Goal: Find contact information: Find contact information

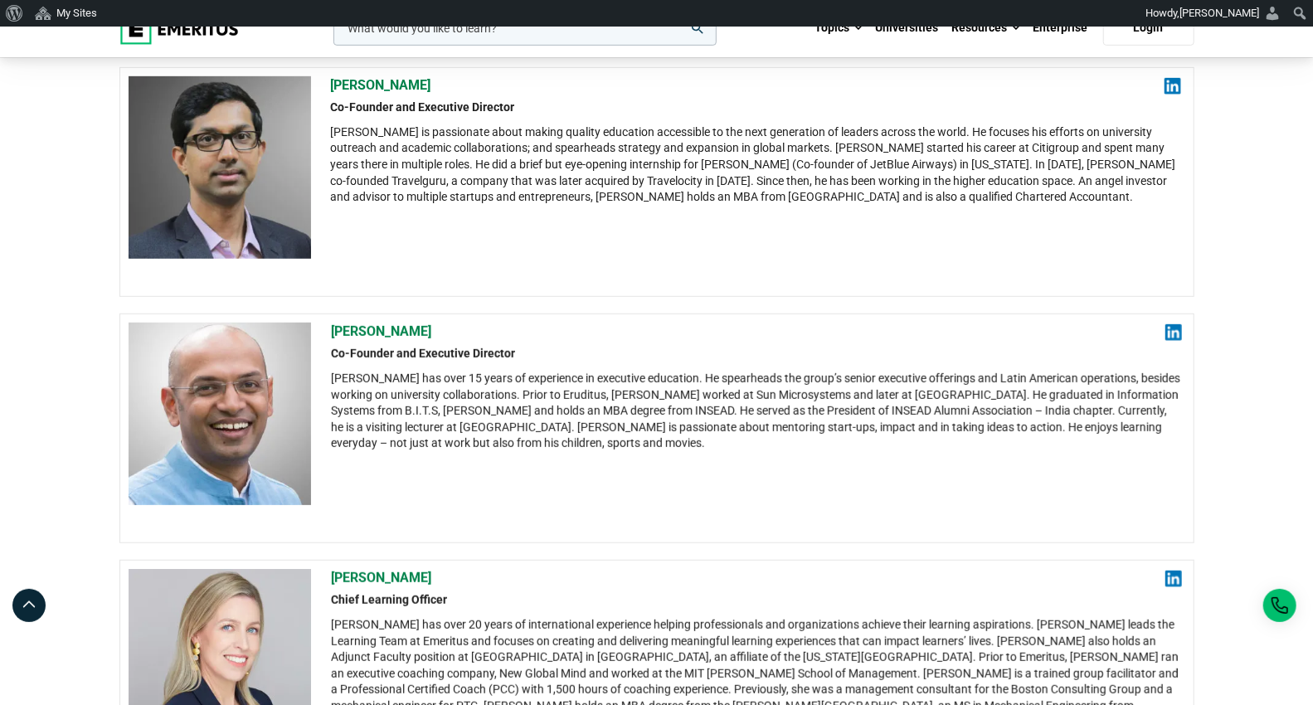
scroll to position [368, 0]
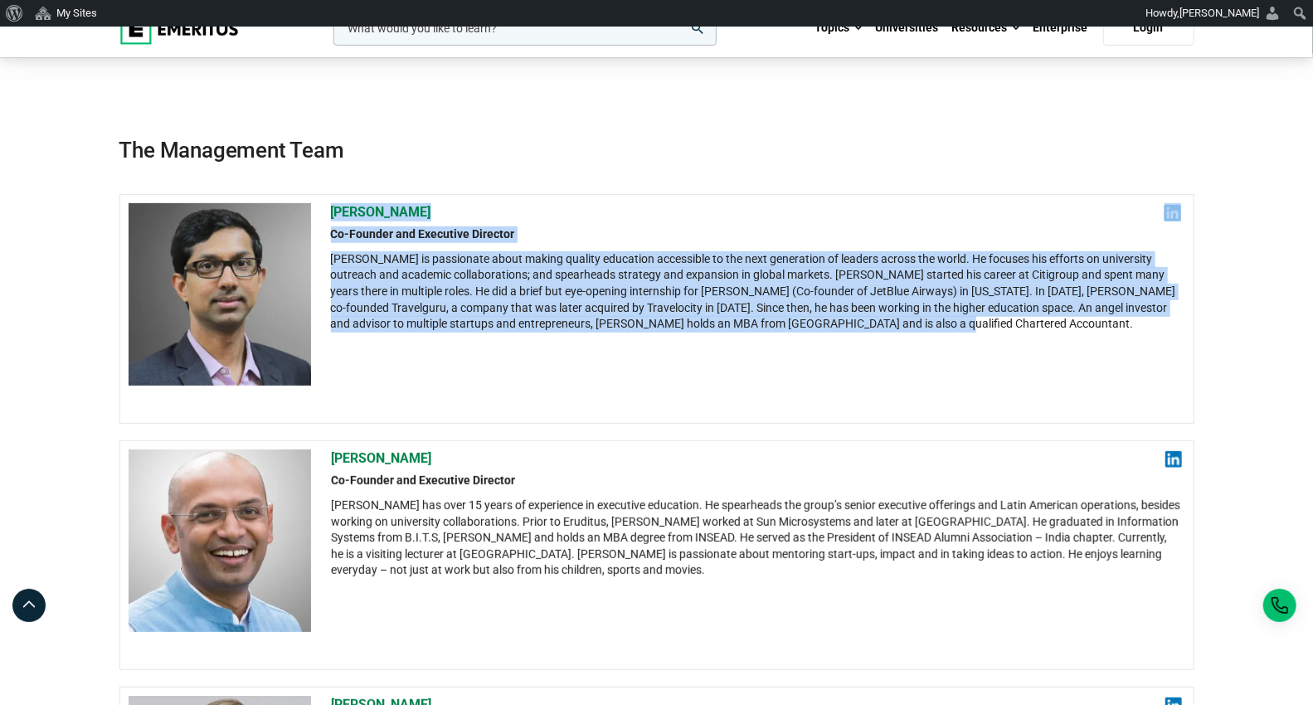
drag, startPoint x: 330, startPoint y: 210, endPoint x: 946, endPoint y: 334, distance: 628.1
click at [946, 334] on div "[PERSON_NAME] Co-Founder and Executive Director [PERSON_NAME] is passionate abo…" at bounding box center [756, 309] width 851 height 212
copy div "[PERSON_NAME] Co-Founder and Executive Director [PERSON_NAME] is passionate abo…"
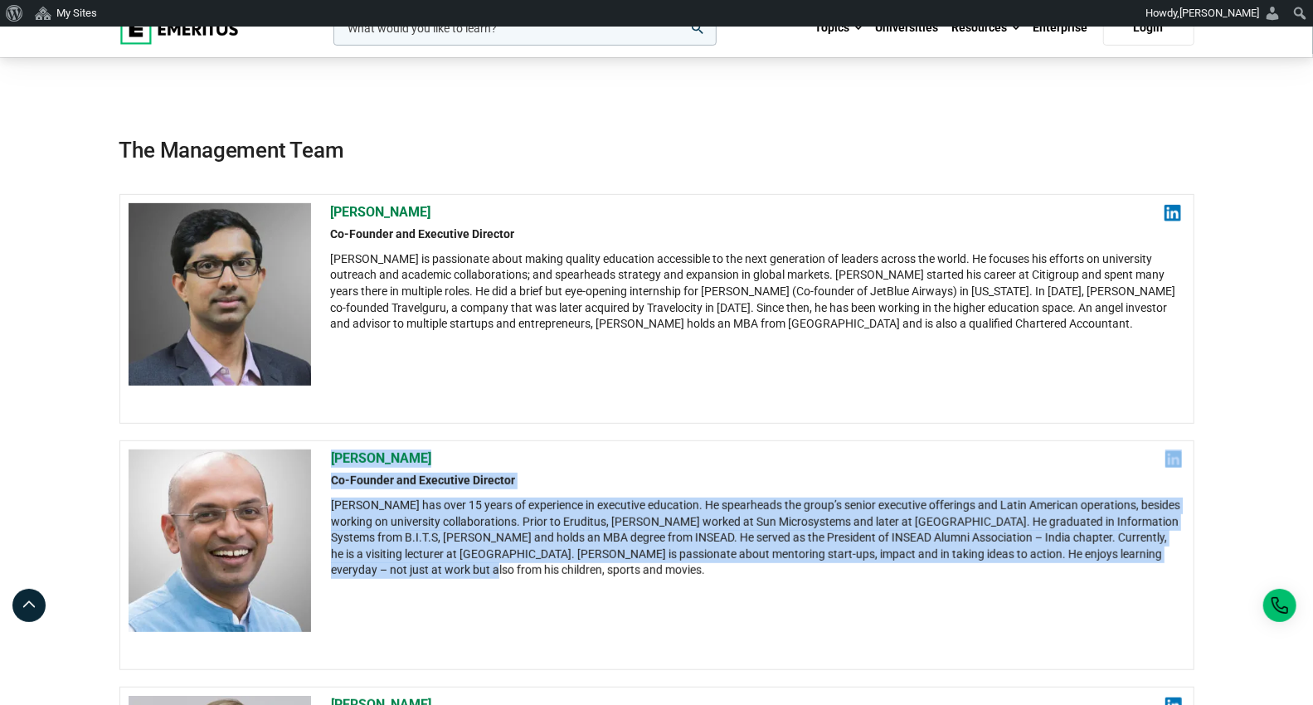
drag, startPoint x: 334, startPoint y: 456, endPoint x: 453, endPoint y: 581, distance: 172.5
click at [453, 581] on div "[PERSON_NAME] Co-Founder and Executive Director [PERSON_NAME] has over 15 years…" at bounding box center [756, 556] width 851 height 212
copy div "[PERSON_NAME] Co-Founder and Executive Director [PERSON_NAME] has over 15 years…"
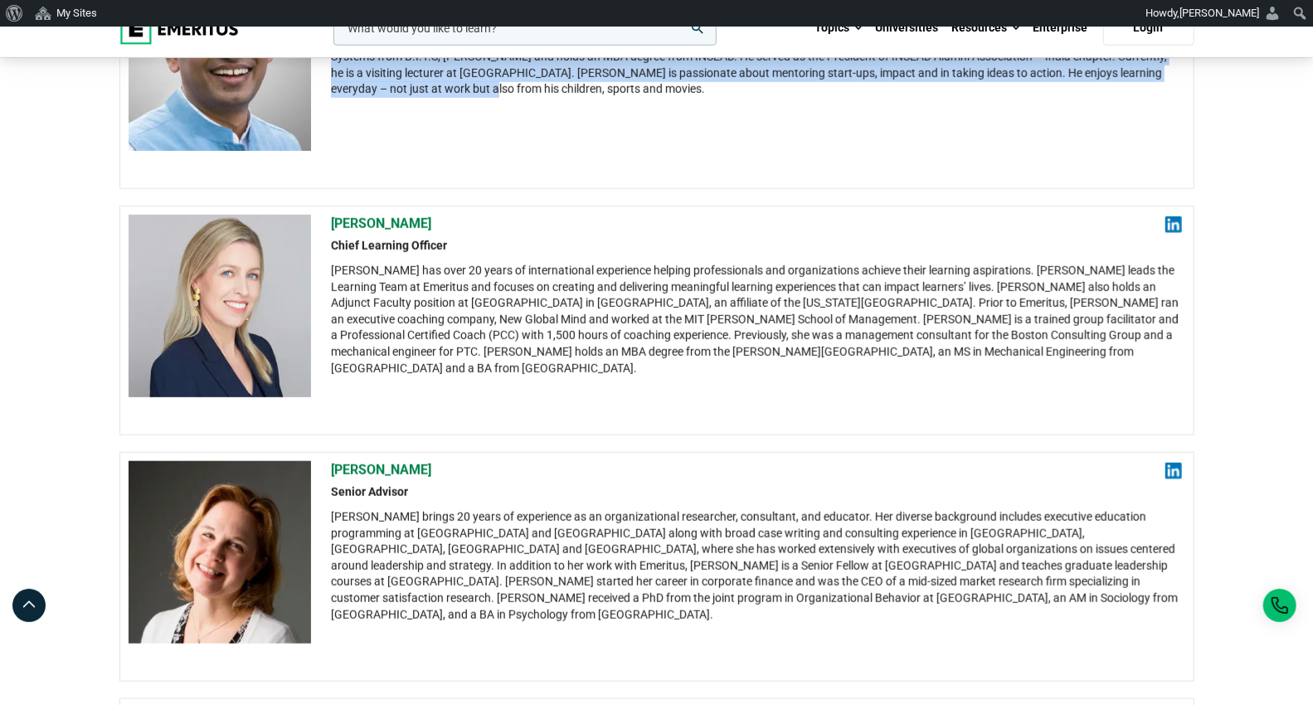
scroll to position [922, 0]
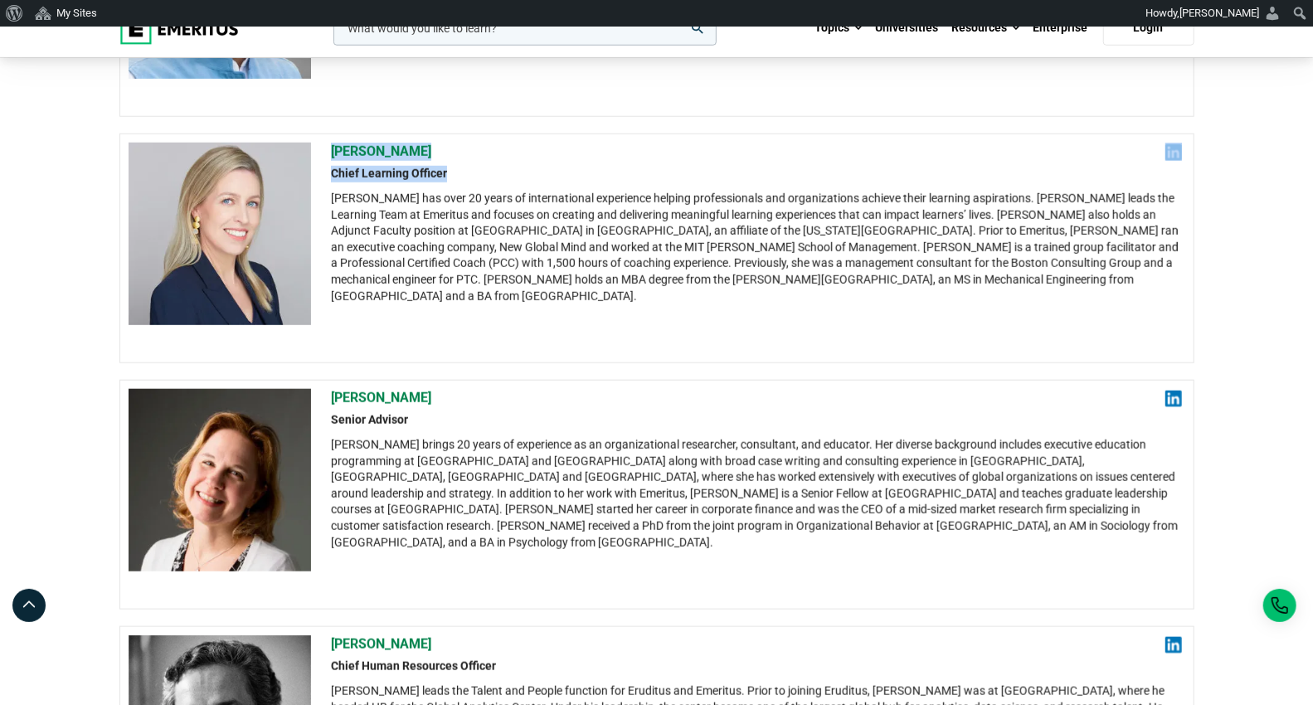
drag, startPoint x: 325, startPoint y: 149, endPoint x: 445, endPoint y: 168, distance: 120.9
click at [445, 168] on div "[PERSON_NAME] Chief Learning Officer [PERSON_NAME] has over 20 years of interna…" at bounding box center [656, 249] width 1075 height 230
copy div "[PERSON_NAME] Chief Learning Officer"
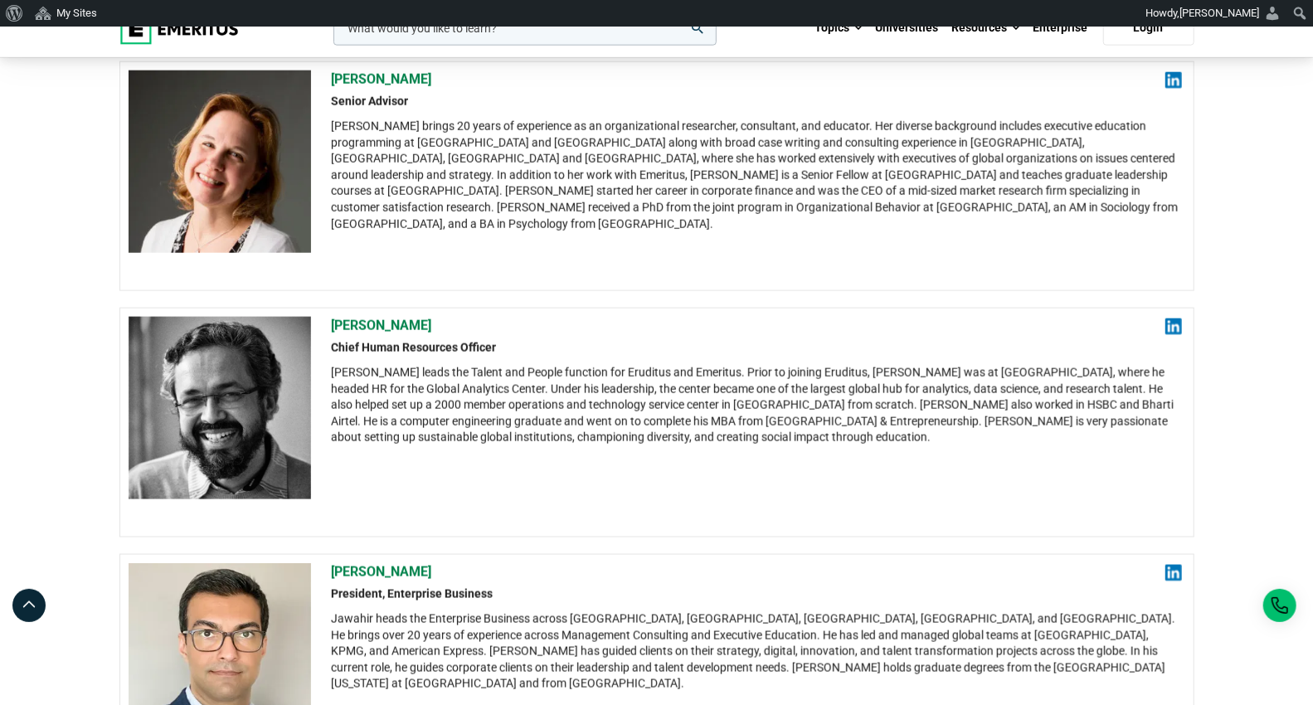
scroll to position [1290, 0]
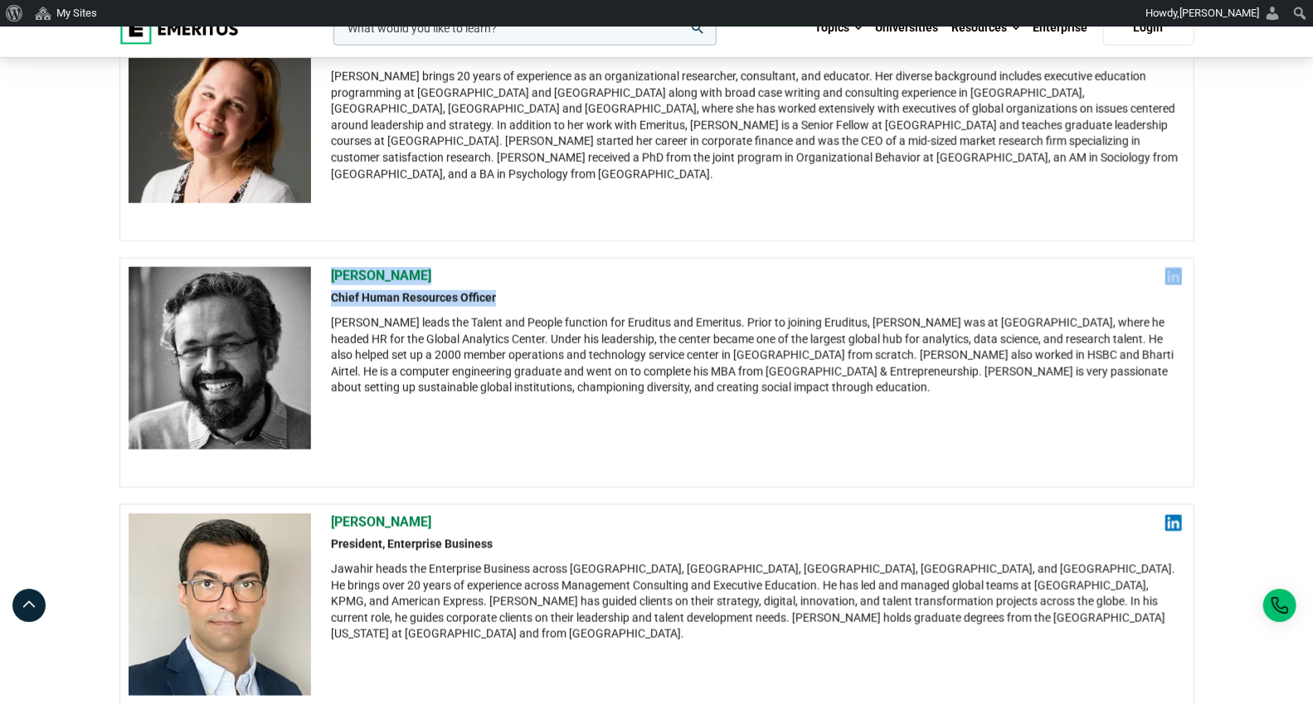
drag, startPoint x: 325, startPoint y: 274, endPoint x: 502, endPoint y: 299, distance: 178.5
click at [502, 299] on div "[PERSON_NAME] S Chief Human Resources Officer [PERSON_NAME] leads the Talent an…" at bounding box center [656, 373] width 1075 height 230
copy div "[PERSON_NAME] S Chief Human Resources Officer"
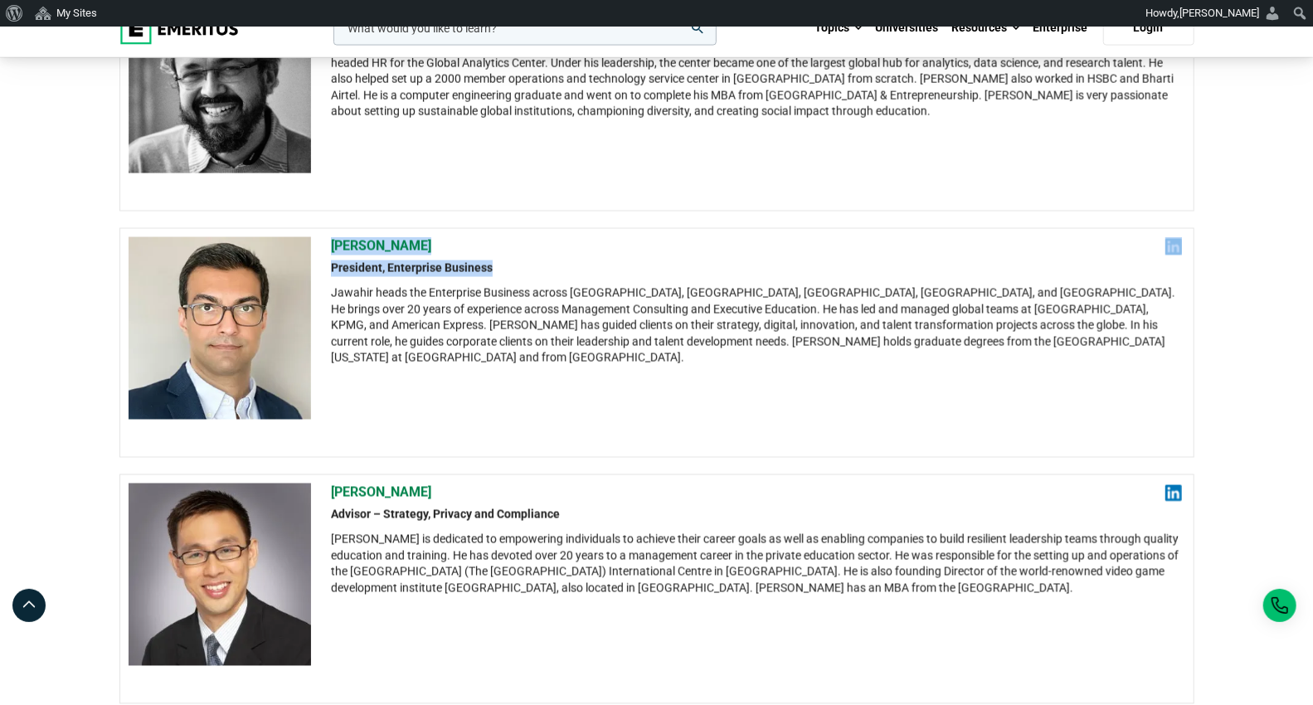
drag, startPoint x: 331, startPoint y: 232, endPoint x: 494, endPoint y: 266, distance: 166.1
click at [494, 266] on div "[PERSON_NAME] President, Enterprise Business Jawahir heads the Enterprise Busin…" at bounding box center [756, 301] width 851 height 129
copy div "[PERSON_NAME] President, Enterprise Business"
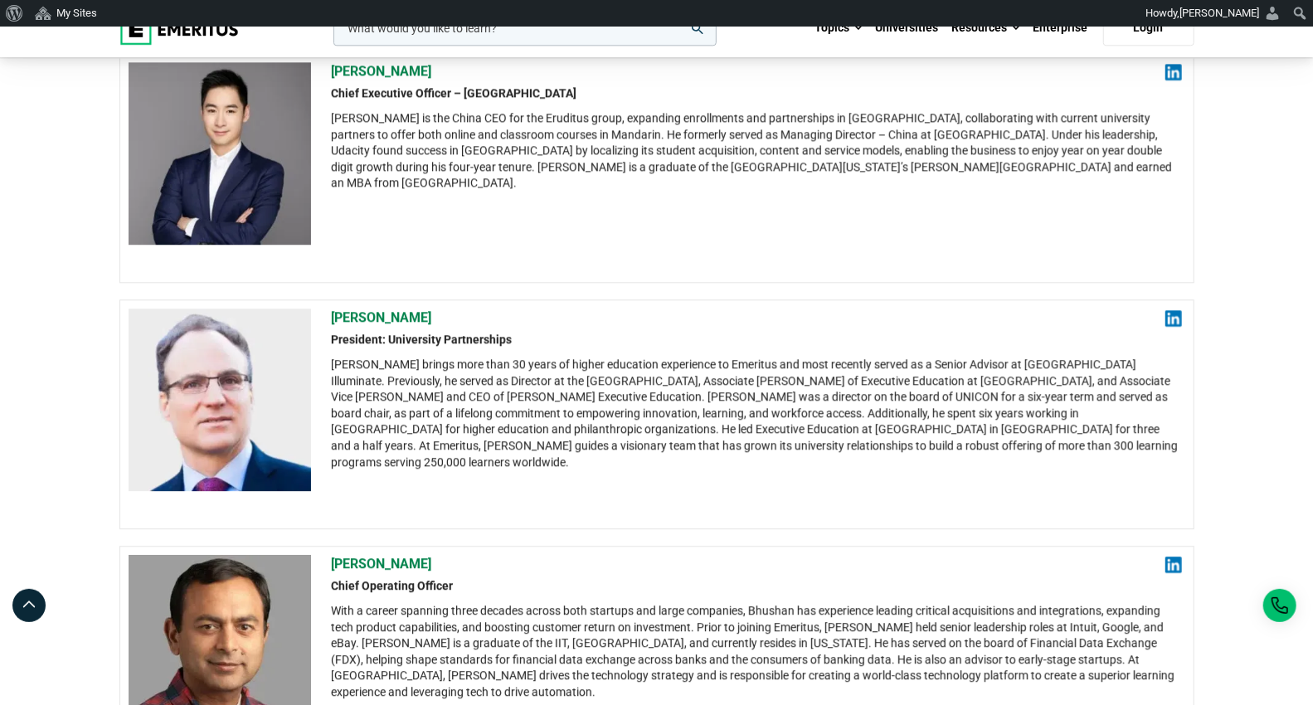
scroll to position [2489, 0]
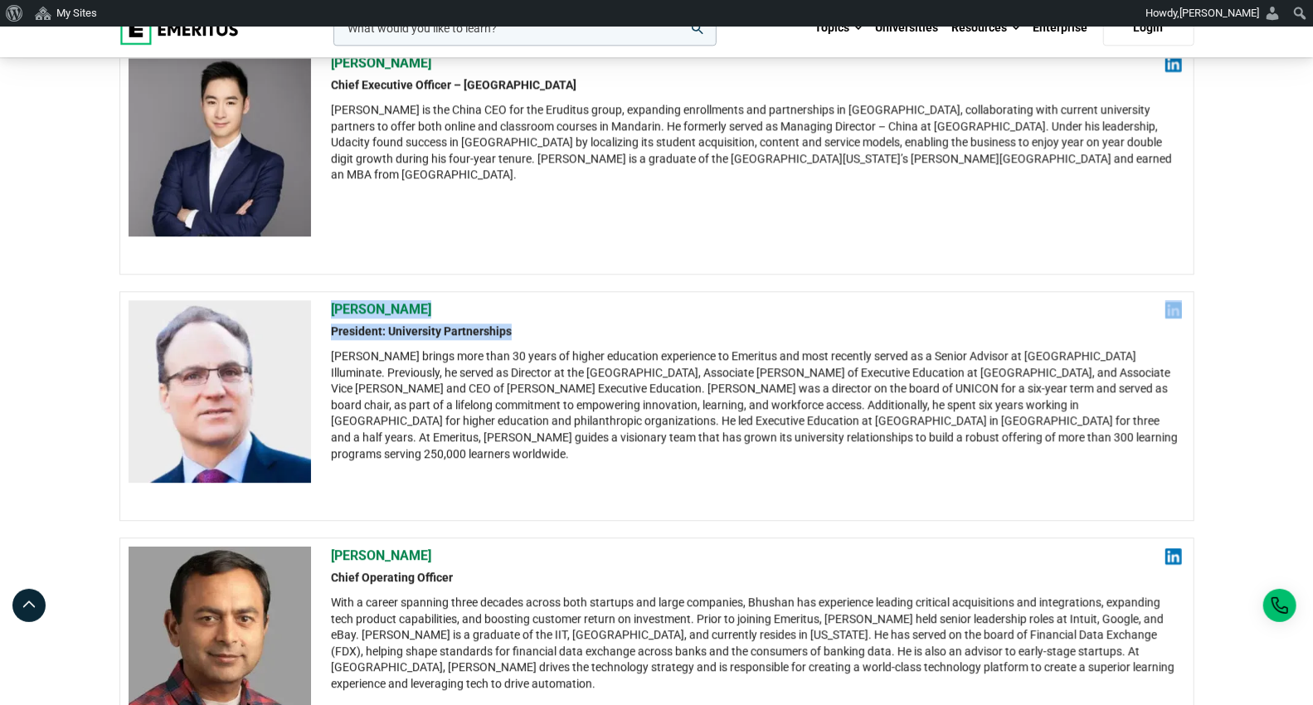
drag, startPoint x: 329, startPoint y: 297, endPoint x: 538, endPoint y: 319, distance: 209.5
click at [538, 319] on div "[PERSON_NAME] President: University Partnerships [PERSON_NAME] brings more than…" at bounding box center [656, 406] width 1075 height 230
copy div "[PERSON_NAME] President: University Partnerships"
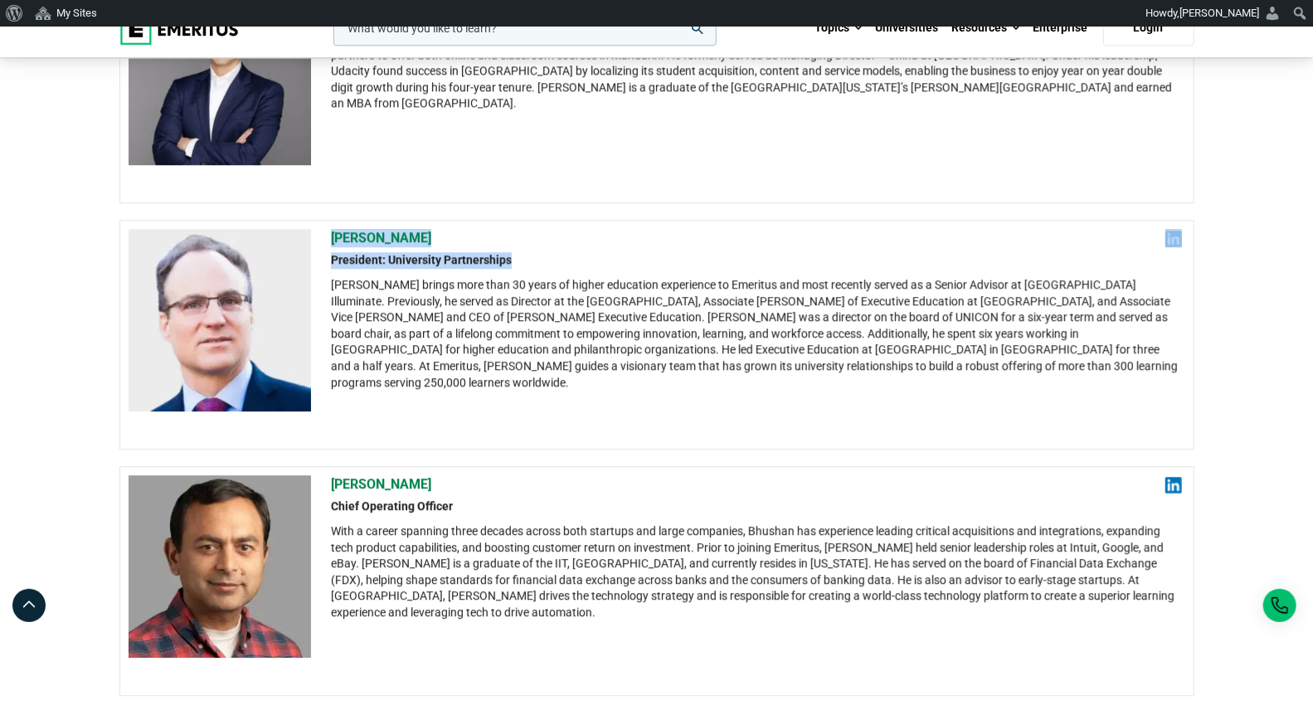
scroll to position [2673, 0]
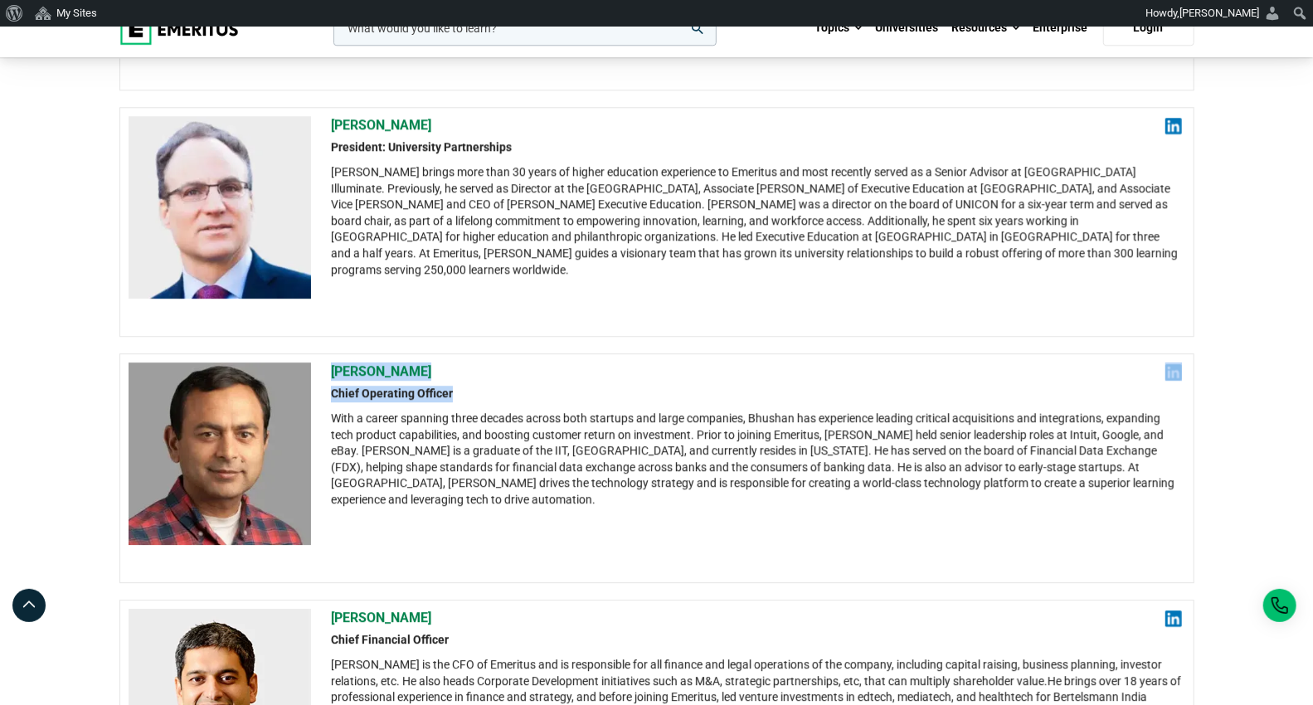
drag, startPoint x: 328, startPoint y: 355, endPoint x: 462, endPoint y: 387, distance: 138.3
click at [462, 387] on div "[PERSON_NAME] Chief Operating Officer With a career spanning three decades acro…" at bounding box center [656, 468] width 1075 height 230
copy div "[PERSON_NAME] Chief Operating Officer"
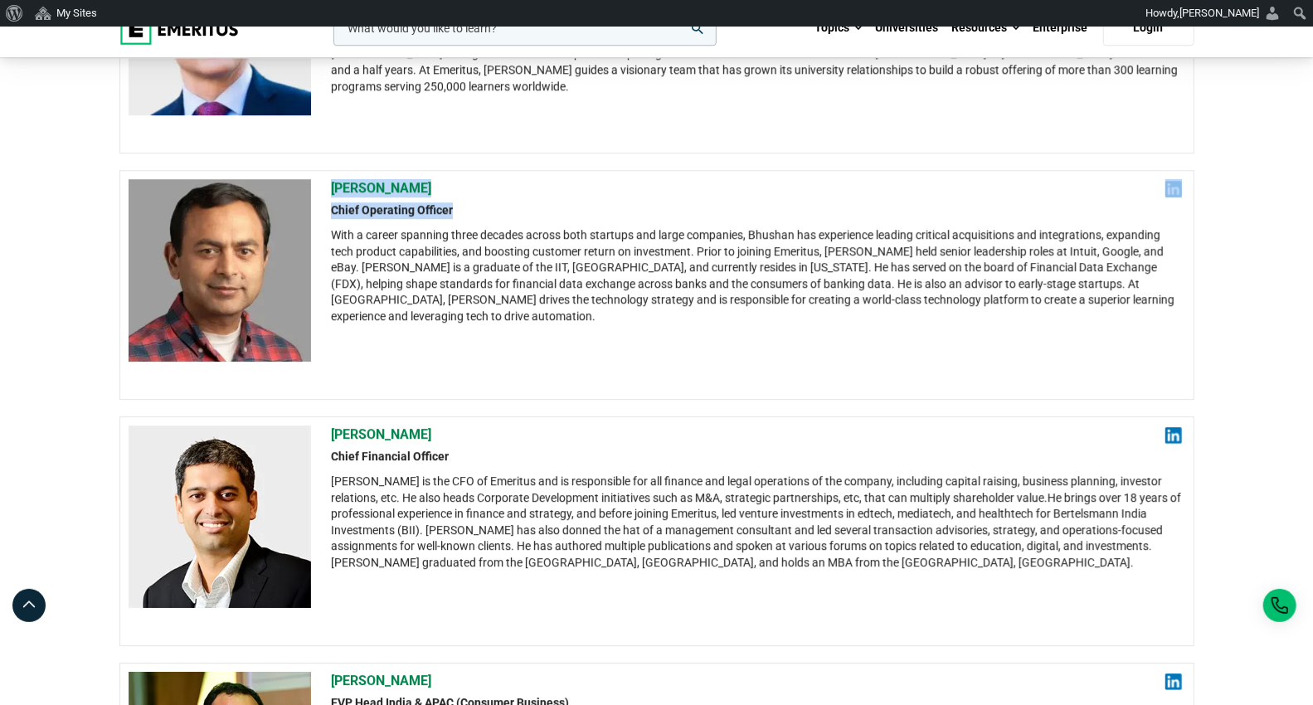
scroll to position [3042, 0]
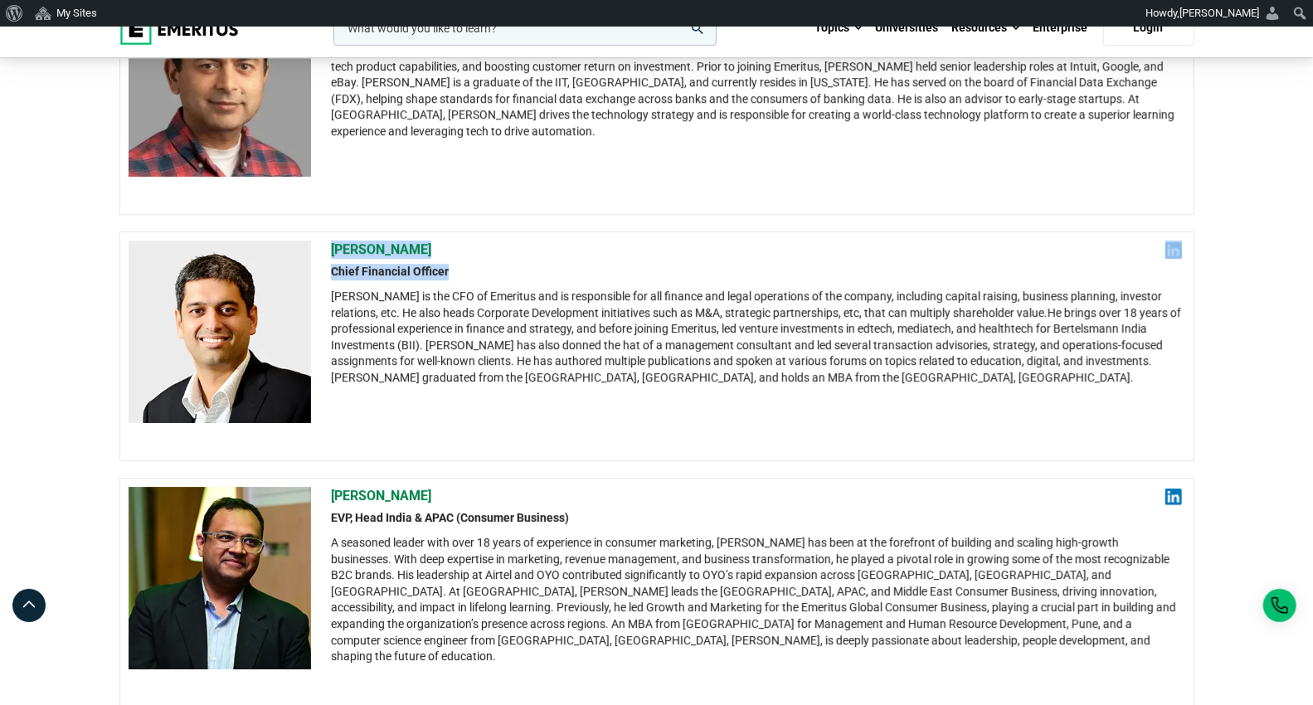
drag, startPoint x: 329, startPoint y: 238, endPoint x: 459, endPoint y: 259, distance: 131.9
click at [459, 259] on div "[PERSON_NAME] Chief Financial Officer [PERSON_NAME] is the CFO of Emeritus and …" at bounding box center [656, 346] width 1075 height 230
copy div "[PERSON_NAME] Chief Financial Officer"
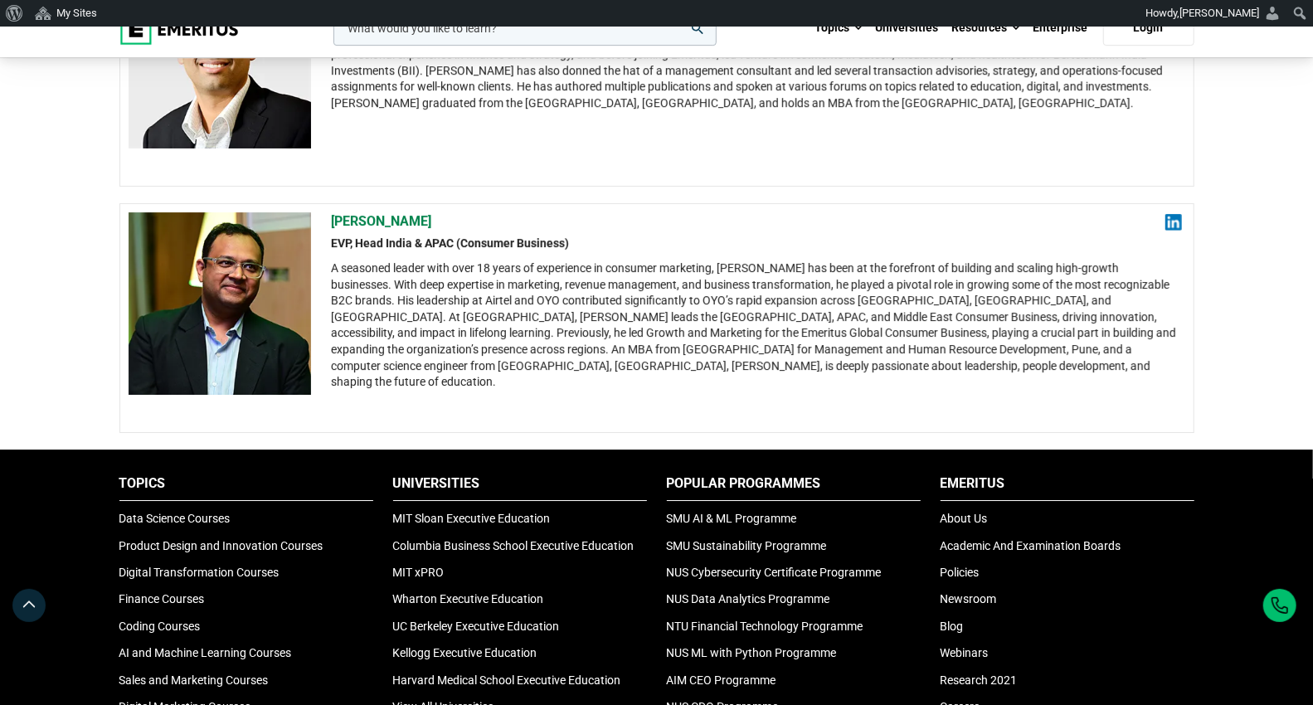
scroll to position [3319, 0]
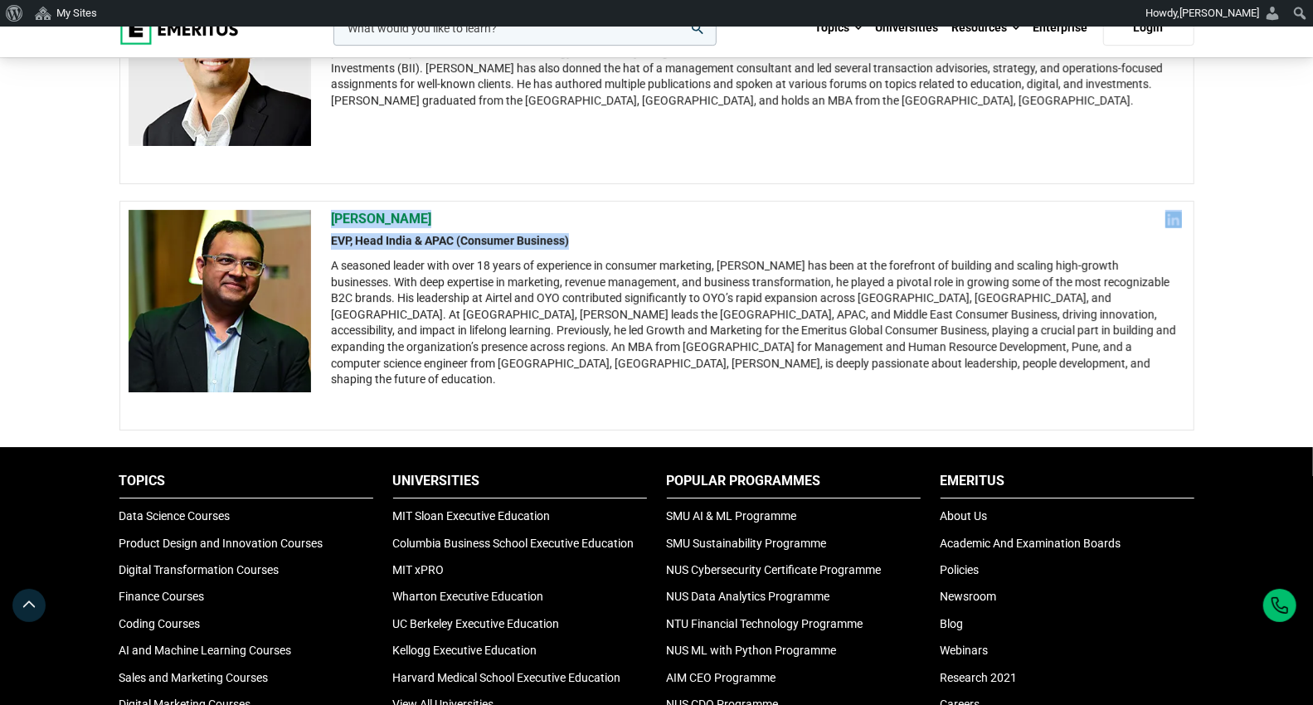
drag, startPoint x: 330, startPoint y: 203, endPoint x: 582, endPoint y: 232, distance: 253.1
click at [582, 232] on div "[PERSON_NAME] EVP, Head [GEOGRAPHIC_DATA] & APAC (Consumer Business) A seasoned…" at bounding box center [756, 299] width 851 height 178
copy div "[PERSON_NAME] EVP, Head [GEOGRAPHIC_DATA] & APAC (Consumer Business)"
